Goal: Information Seeking & Learning: Learn about a topic

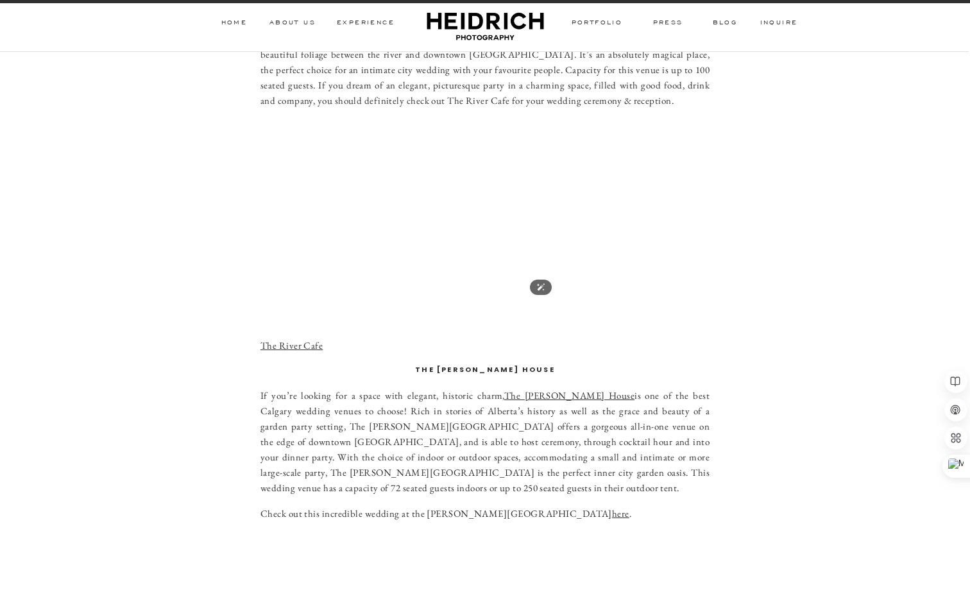
scroll to position [1960, 0]
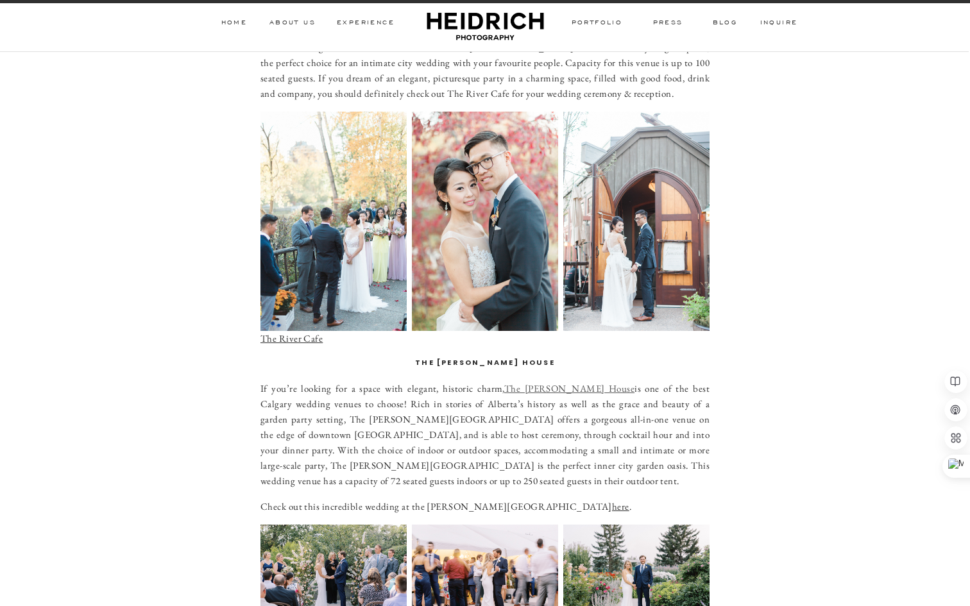
click at [536, 382] on link "The [PERSON_NAME] House" at bounding box center [569, 388] width 130 height 12
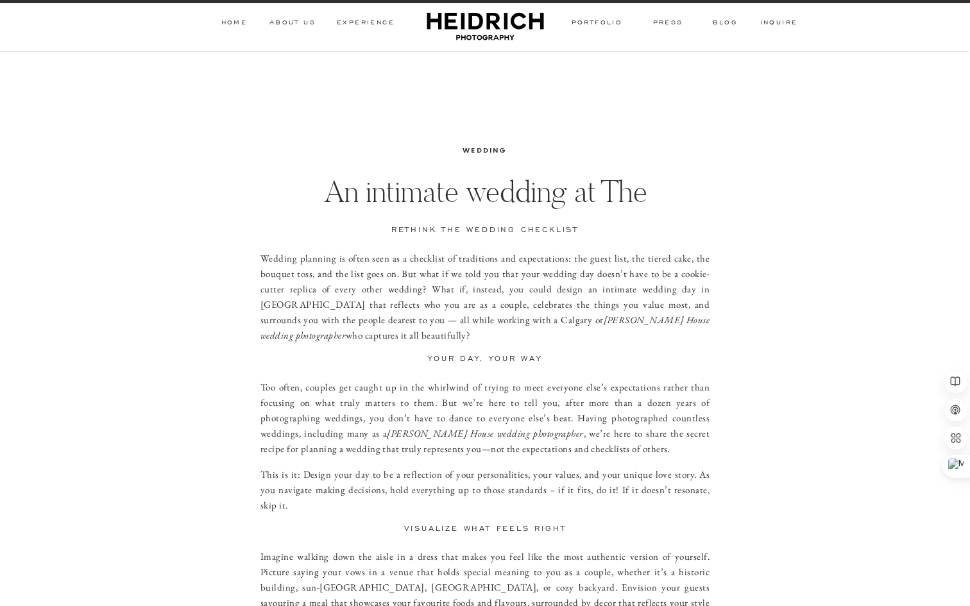
scroll to position [239, 0]
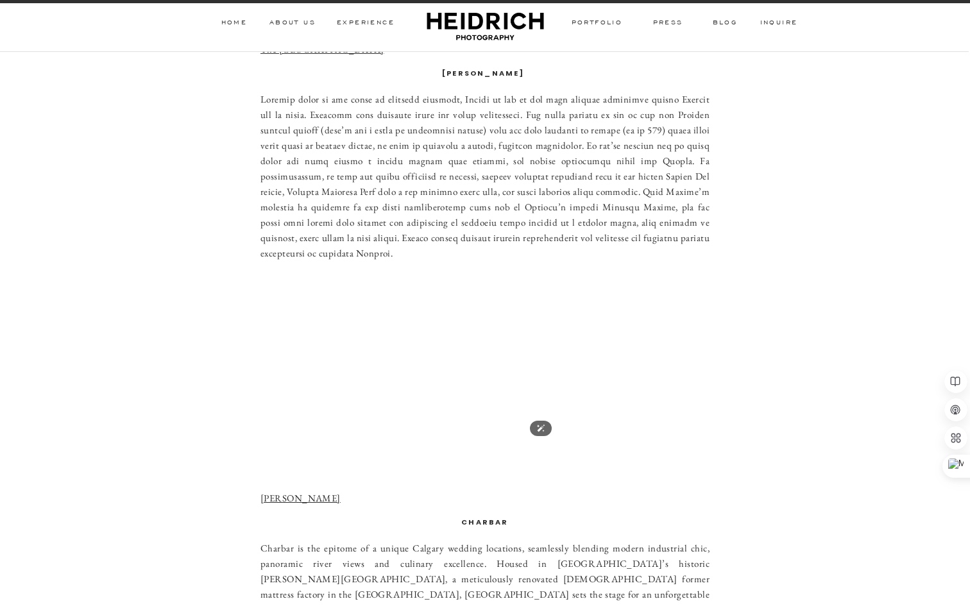
scroll to position [4164, 0]
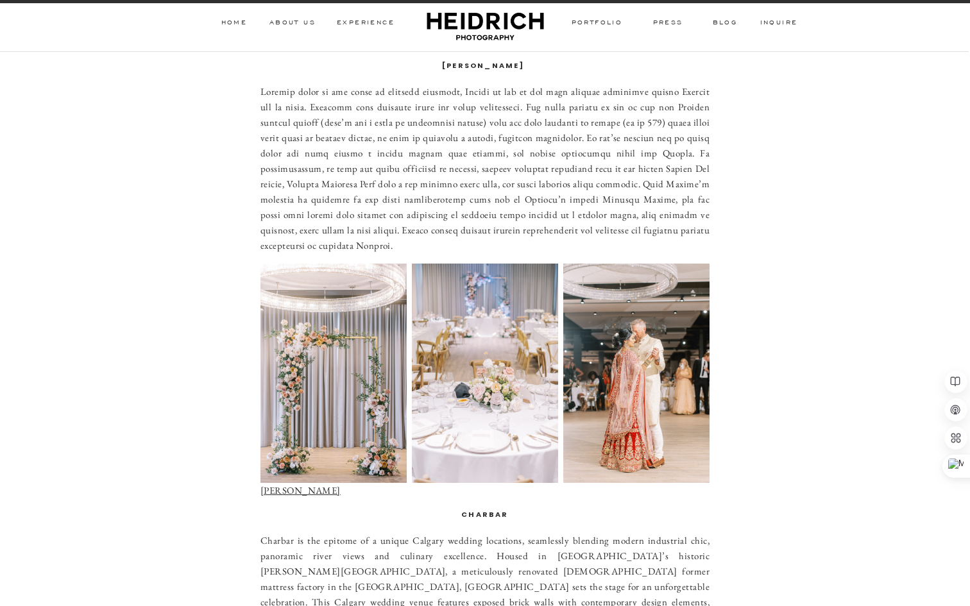
click at [484, 509] on strong "Charbar" at bounding box center [484, 514] width 47 height 10
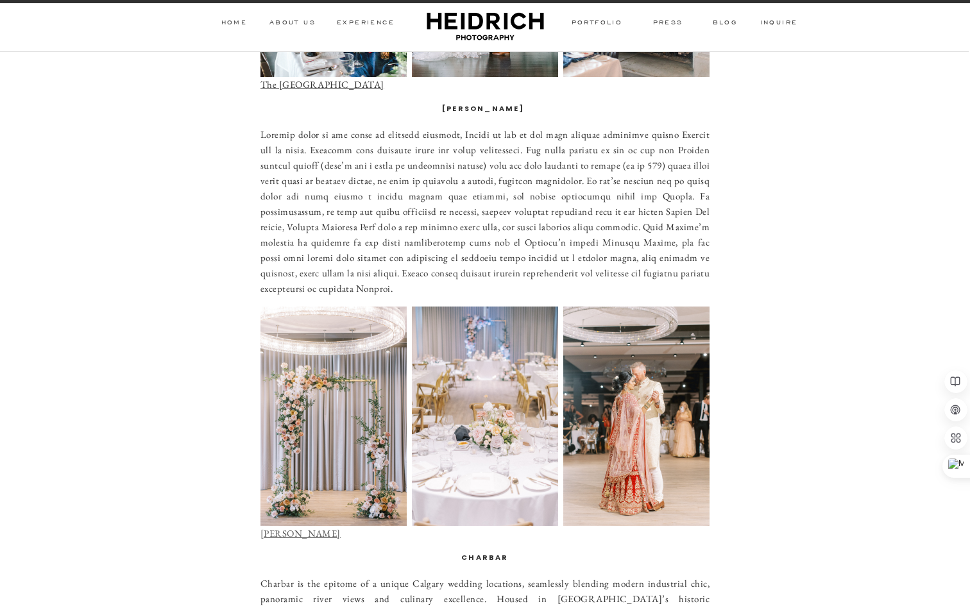
scroll to position [4120, 0]
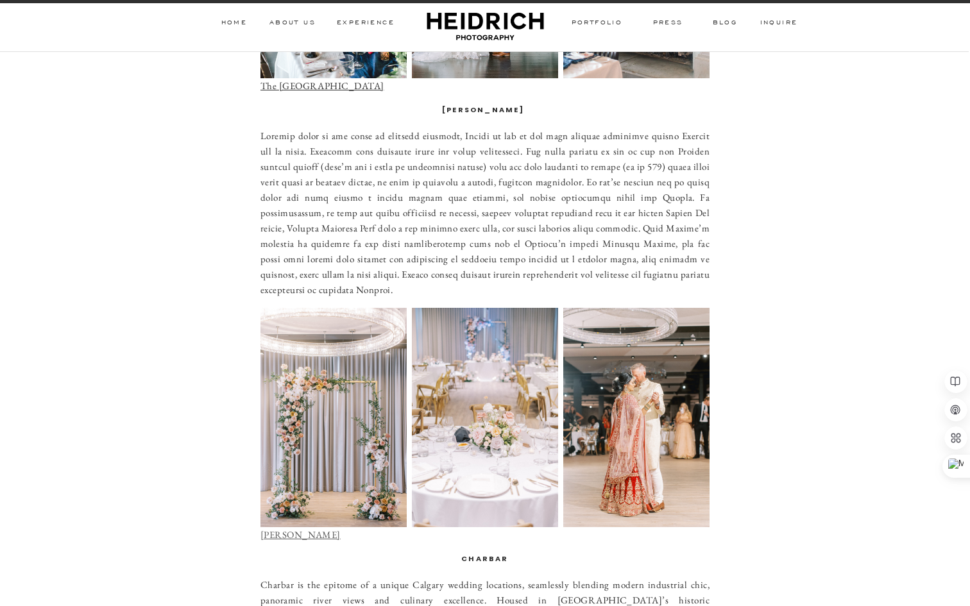
click at [275, 528] on link "[PERSON_NAME]" at bounding box center [300, 534] width 80 height 12
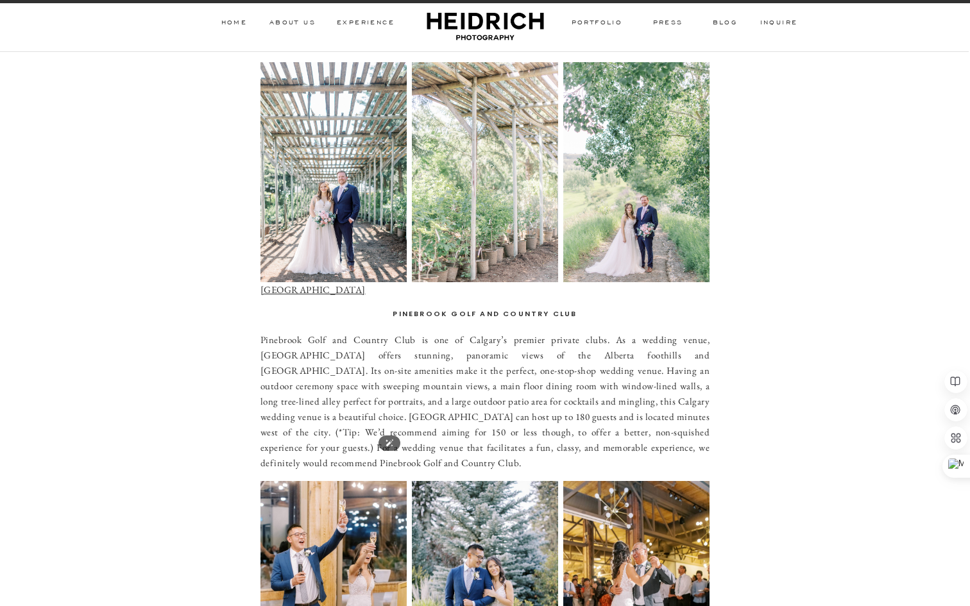
scroll to position [7661, 0]
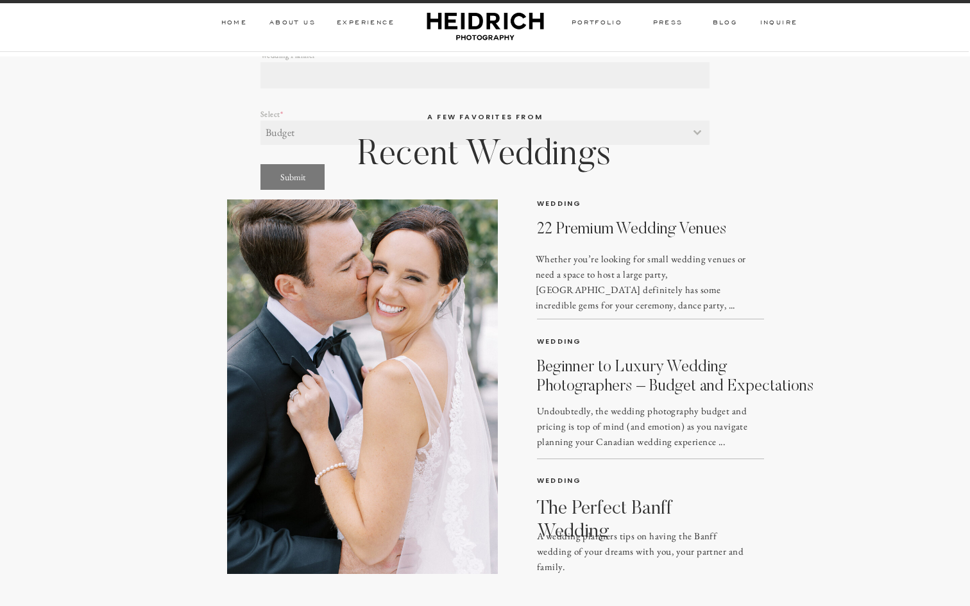
scroll to position [9663, 0]
